Goal: Find specific page/section: Find specific page/section

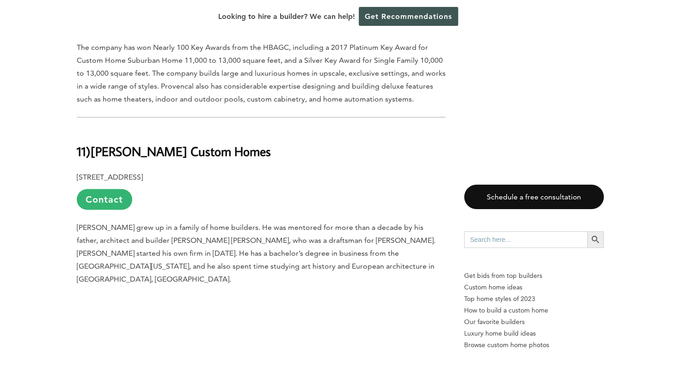
scroll to position [2912, 0]
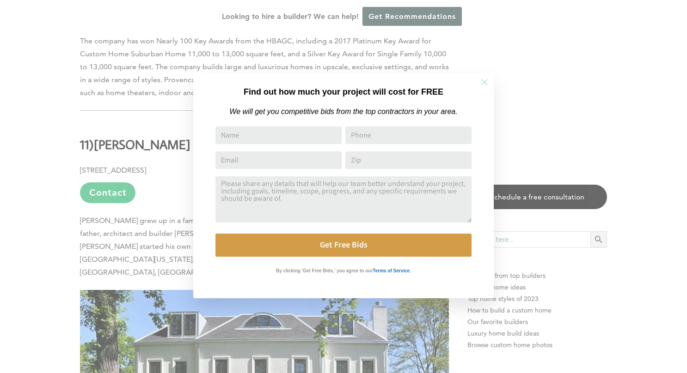
click at [484, 82] on icon at bounding box center [484, 82] width 6 height 6
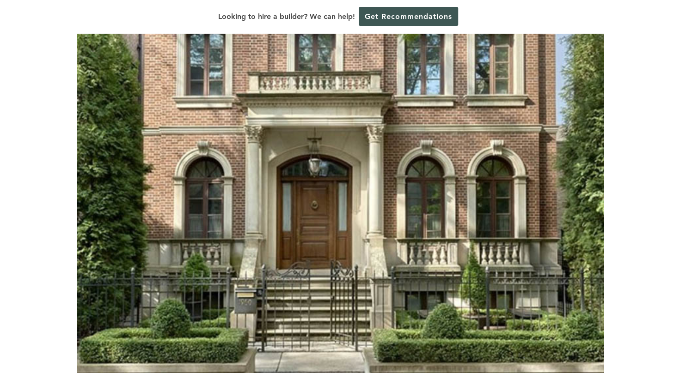
scroll to position [0, 0]
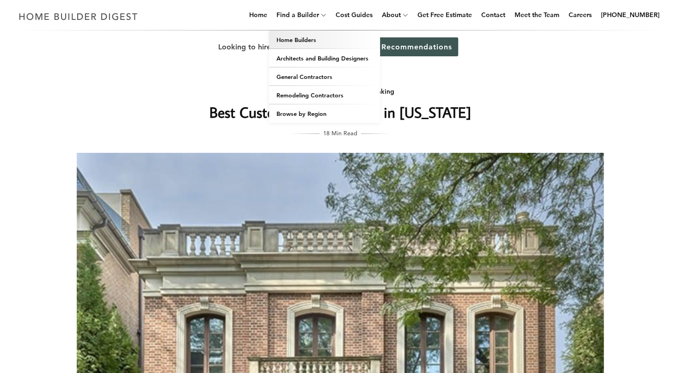
click at [305, 38] on link "Home Builders" at bounding box center [324, 40] width 111 height 18
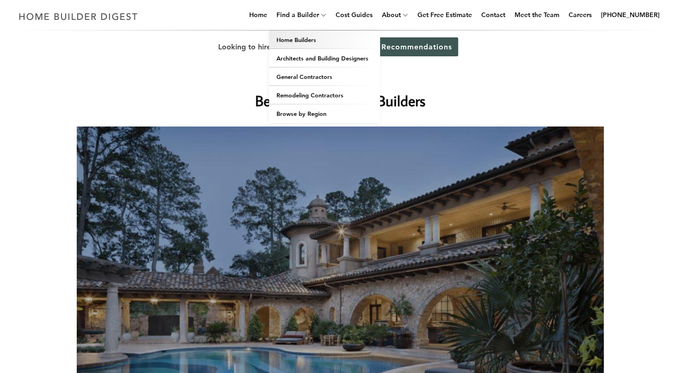
click at [302, 42] on link "Home Builders" at bounding box center [324, 40] width 111 height 18
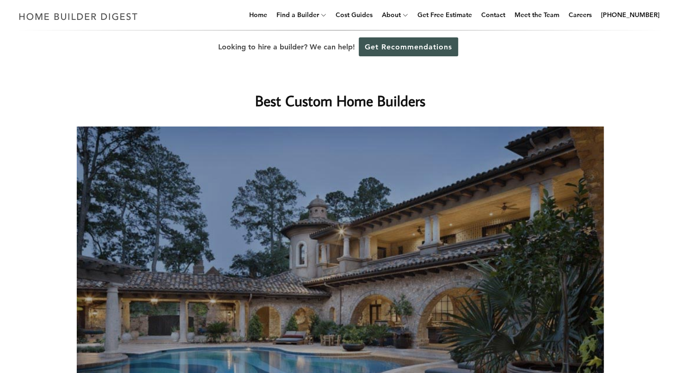
click at [589, 300] on img at bounding box center [340, 302] width 527 height 351
